Goal: Use online tool/utility: Utilize a website feature to perform a specific function

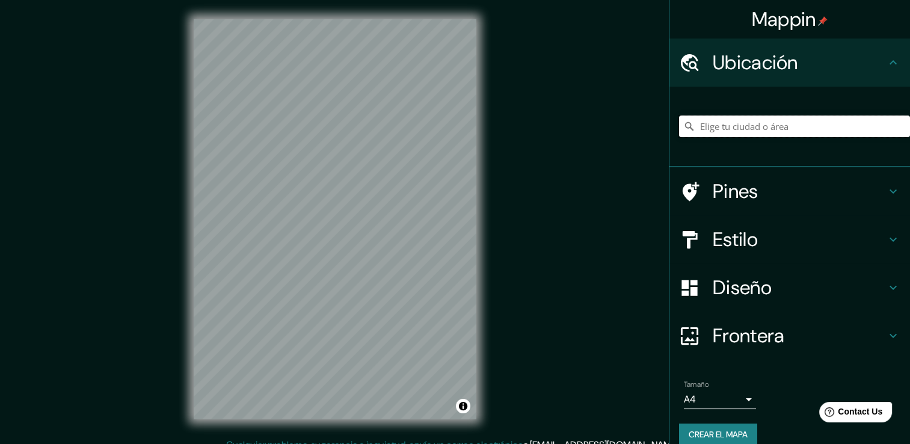
click at [770, 121] on input "Elige tu ciudad o área" at bounding box center [794, 126] width 231 height 22
paste input "Circuito, C. [STREET_ADDRESS]"
type input "[STREET_ADDRESS]"
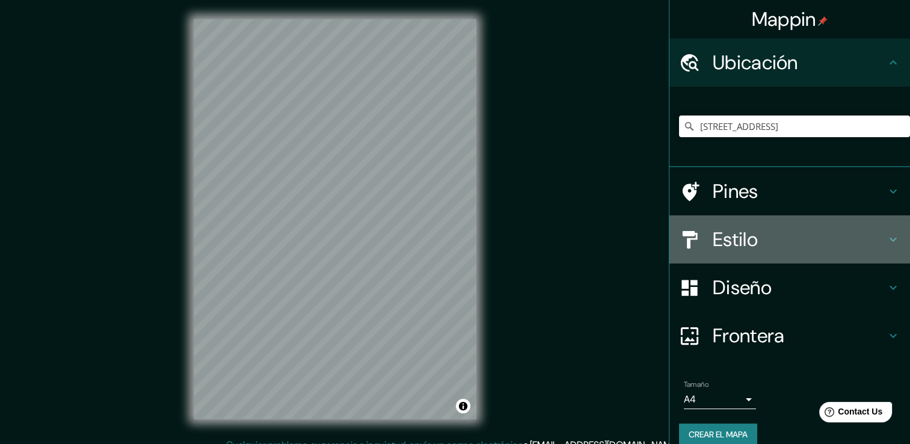
click at [762, 246] on h4 "Estilo" at bounding box center [799, 239] width 173 height 24
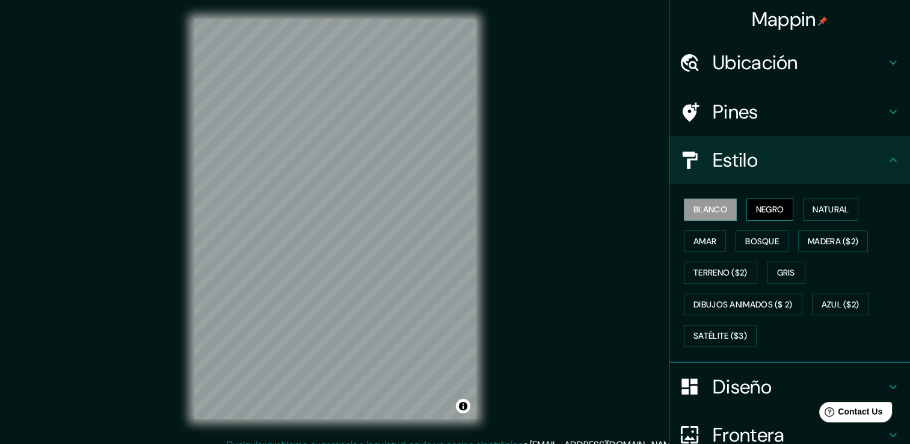
click at [768, 213] on font "Negro" at bounding box center [770, 209] width 28 height 15
click at [813, 208] on font "Natural" at bounding box center [831, 209] width 36 height 15
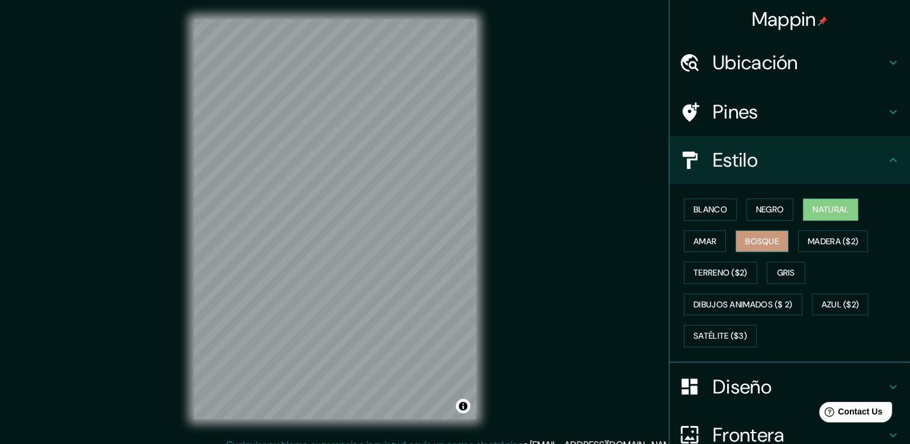
click at [745, 241] on font "Bosque" at bounding box center [762, 241] width 34 height 15
click at [710, 237] on button "Amar" at bounding box center [705, 241] width 42 height 22
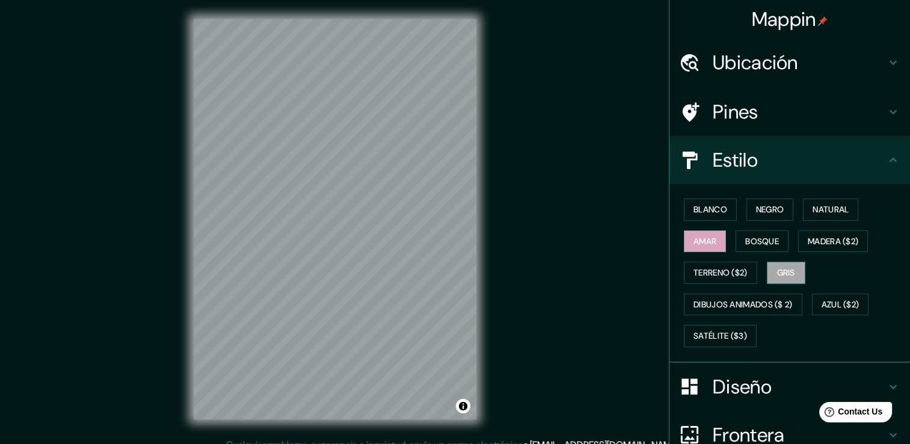
click at [791, 276] on button "Gris" at bounding box center [786, 273] width 38 height 22
click at [826, 194] on div "Blanco Negro Natural Amar Bosque Madera ($2) Terreno ($2) Gris Dibujos animados…" at bounding box center [794, 273] width 231 height 158
click at [826, 202] on font "Natural" at bounding box center [831, 209] width 36 height 15
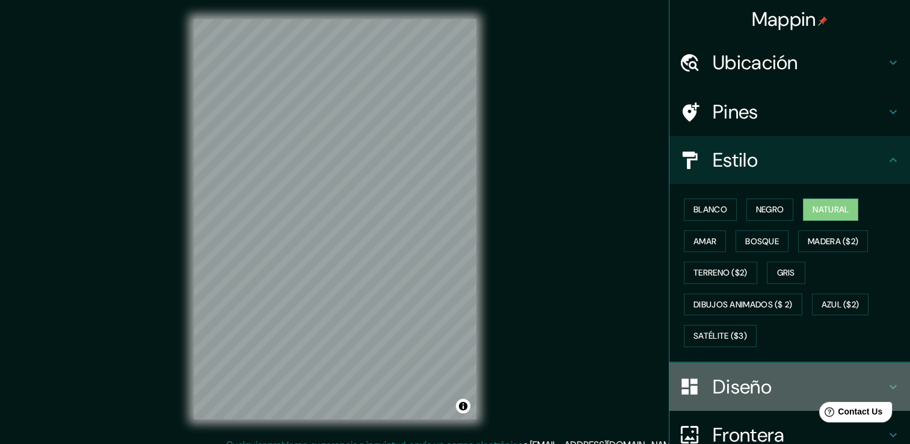
click at [768, 387] on h4 "Diseño" at bounding box center [799, 387] width 173 height 24
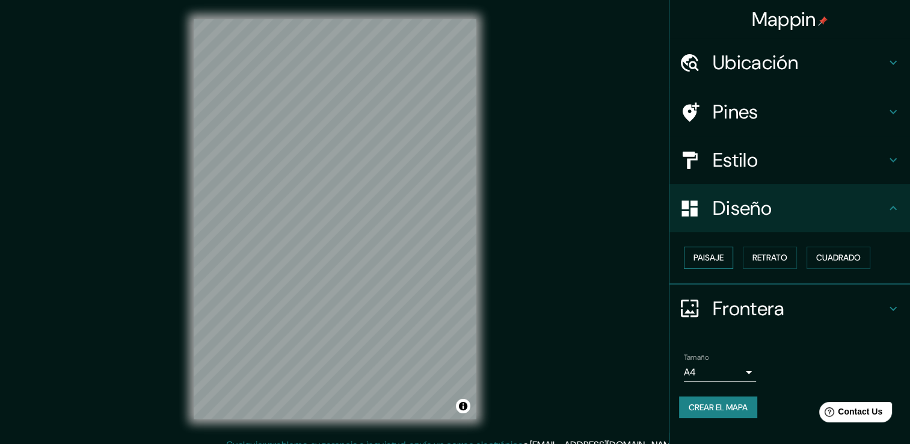
click at [719, 264] on font "Paisaje" at bounding box center [709, 257] width 30 height 15
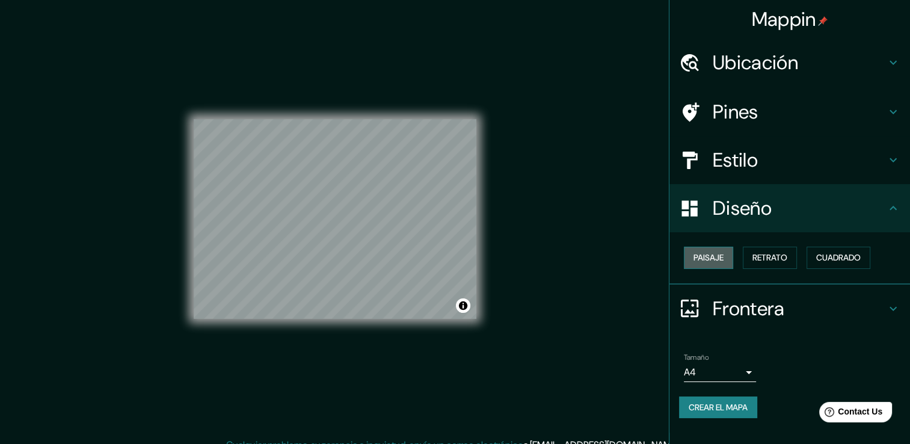
click at [719, 264] on font "Paisaje" at bounding box center [709, 257] width 30 height 15
click at [750, 261] on button "Retrato" at bounding box center [770, 258] width 54 height 22
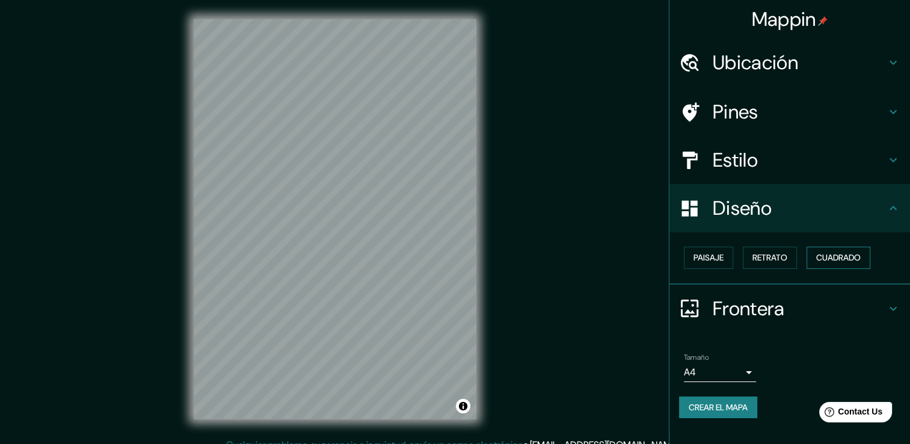
click at [828, 259] on font "Cuadrado" at bounding box center [838, 257] width 45 height 15
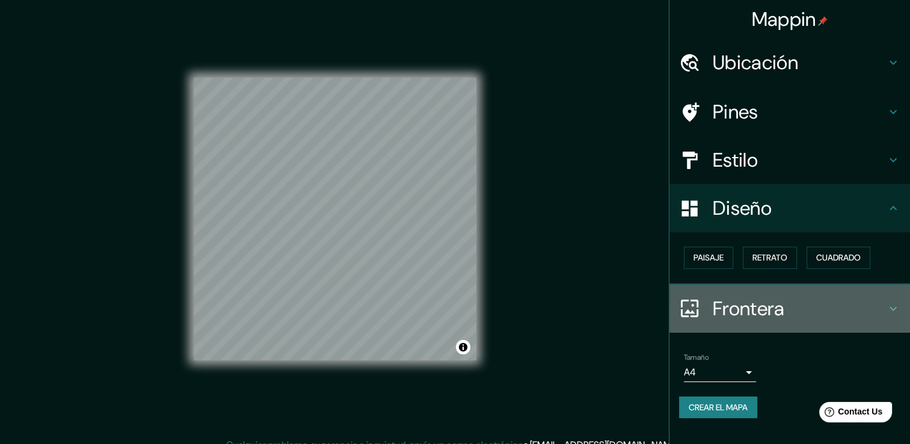
click at [872, 297] on h4 "Frontera" at bounding box center [799, 309] width 173 height 24
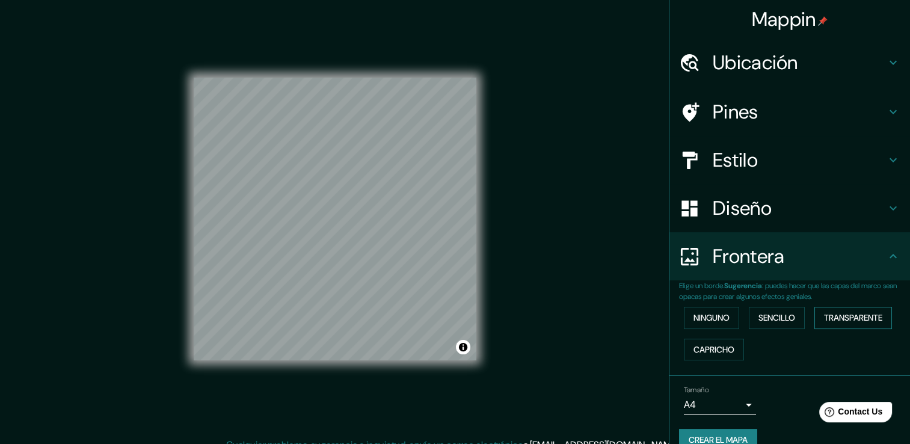
click at [866, 312] on font "Transparente" at bounding box center [853, 317] width 58 height 15
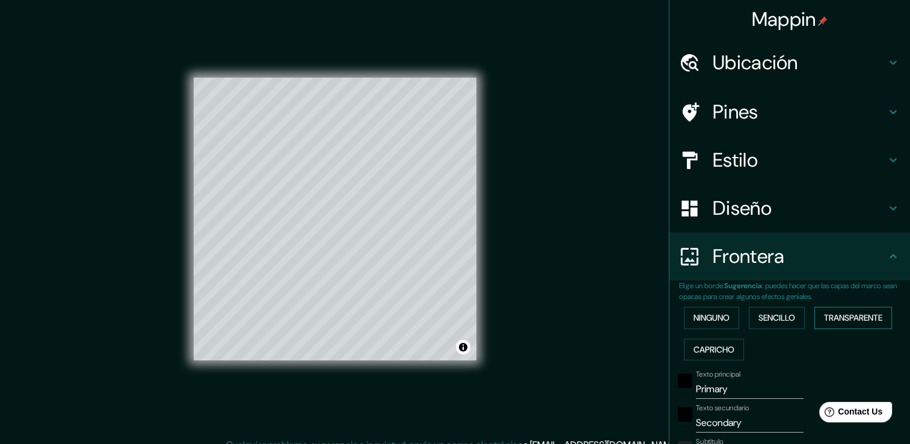
click at [866, 313] on font "Transparente" at bounding box center [853, 317] width 58 height 15
type input "226"
type input "38"
click at [722, 345] on font "Capricho" at bounding box center [714, 349] width 41 height 15
click at [750, 320] on button "Sencillo" at bounding box center [777, 318] width 56 height 22
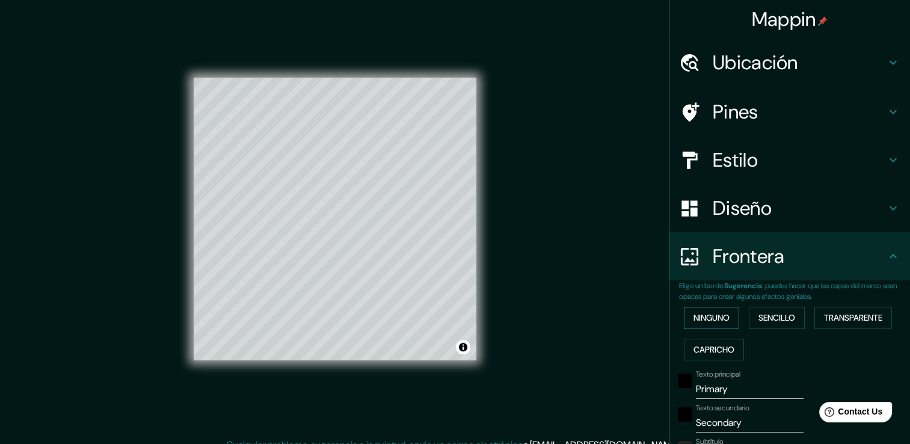
click at [715, 319] on font "Ninguno" at bounding box center [712, 317] width 36 height 15
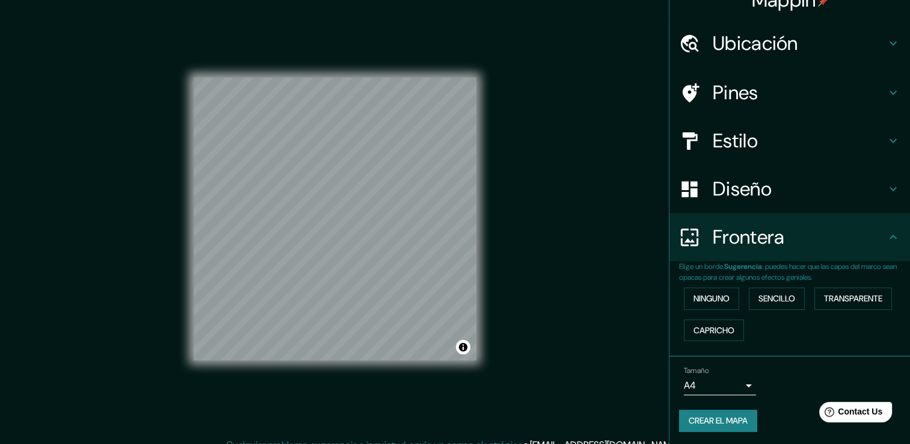
scroll to position [20, 0]
click at [741, 378] on body "Mappin Ubicación [STREET_ADDRESS] [STREET_ADDRESS] [GEOGRAPHIC_DATA], [GEOGRAPH…" at bounding box center [455, 222] width 910 height 444
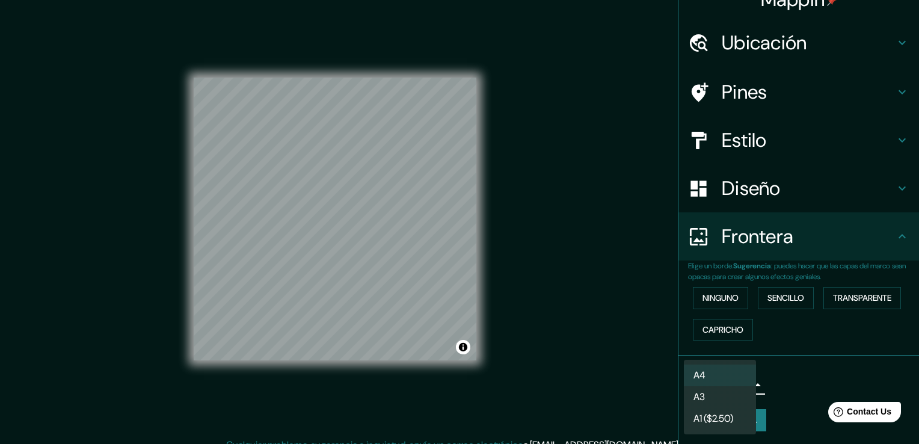
click at [731, 404] on li "A3" at bounding box center [720, 397] width 72 height 22
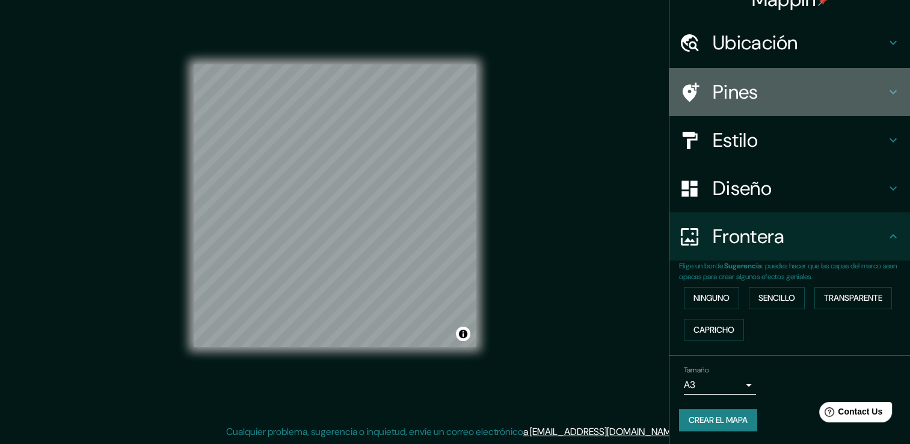
click at [776, 88] on h4 "Pines" at bounding box center [799, 92] width 173 height 24
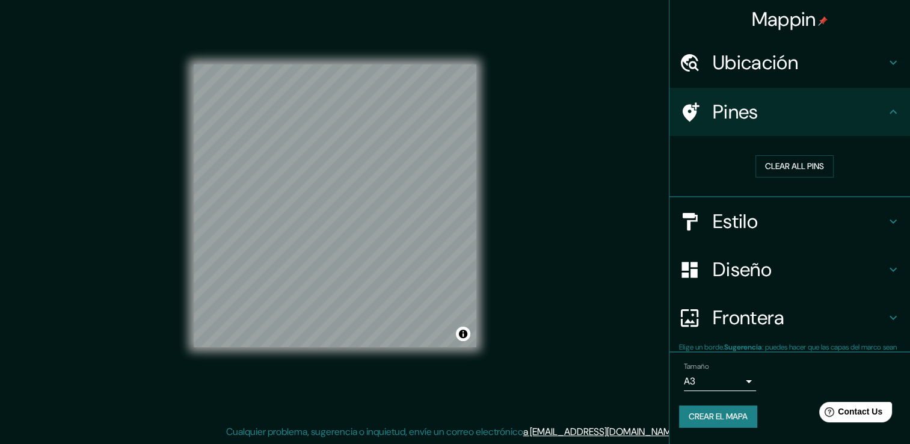
scroll to position [0, 0]
click at [694, 102] on icon at bounding box center [689, 112] width 21 height 21
click at [763, 165] on font "Borrar todos los pines" at bounding box center [794, 166] width 101 height 15
click at [710, 413] on font "Crear el mapa" at bounding box center [718, 417] width 59 height 15
click at [736, 415] on font "Crear el mapa" at bounding box center [718, 417] width 59 height 15
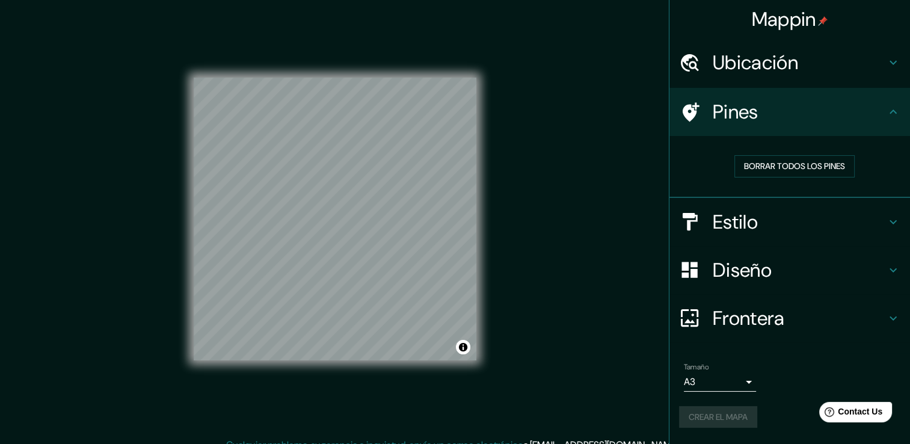
scroll to position [13, 0]
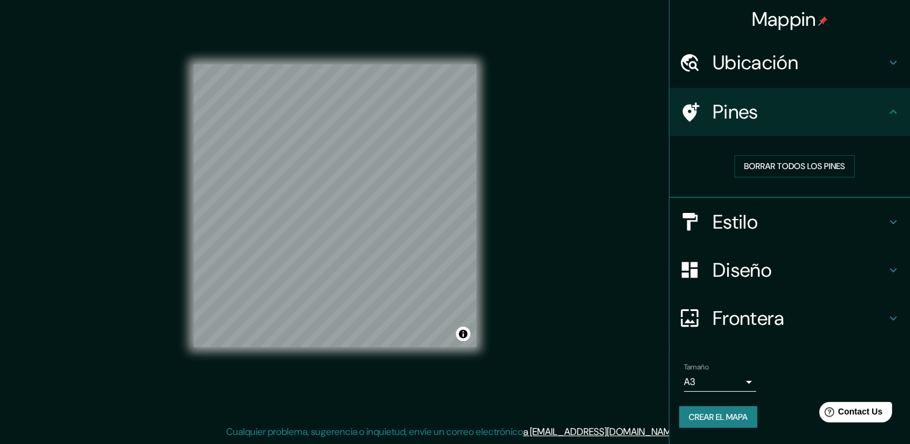
click at [722, 415] on font "Crear el mapa" at bounding box center [718, 417] width 59 height 15
drag, startPoint x: 452, startPoint y: 347, endPoint x: 553, endPoint y: 180, distance: 194.9
click at [553, 180] on div "Mappin Ubicación [STREET_ADDRESS] [STREET_ADDRESS] [GEOGRAPHIC_DATA], [GEOGRAPH…" at bounding box center [455, 215] width 910 height 457
